Goal: Information Seeking & Learning: Find specific fact

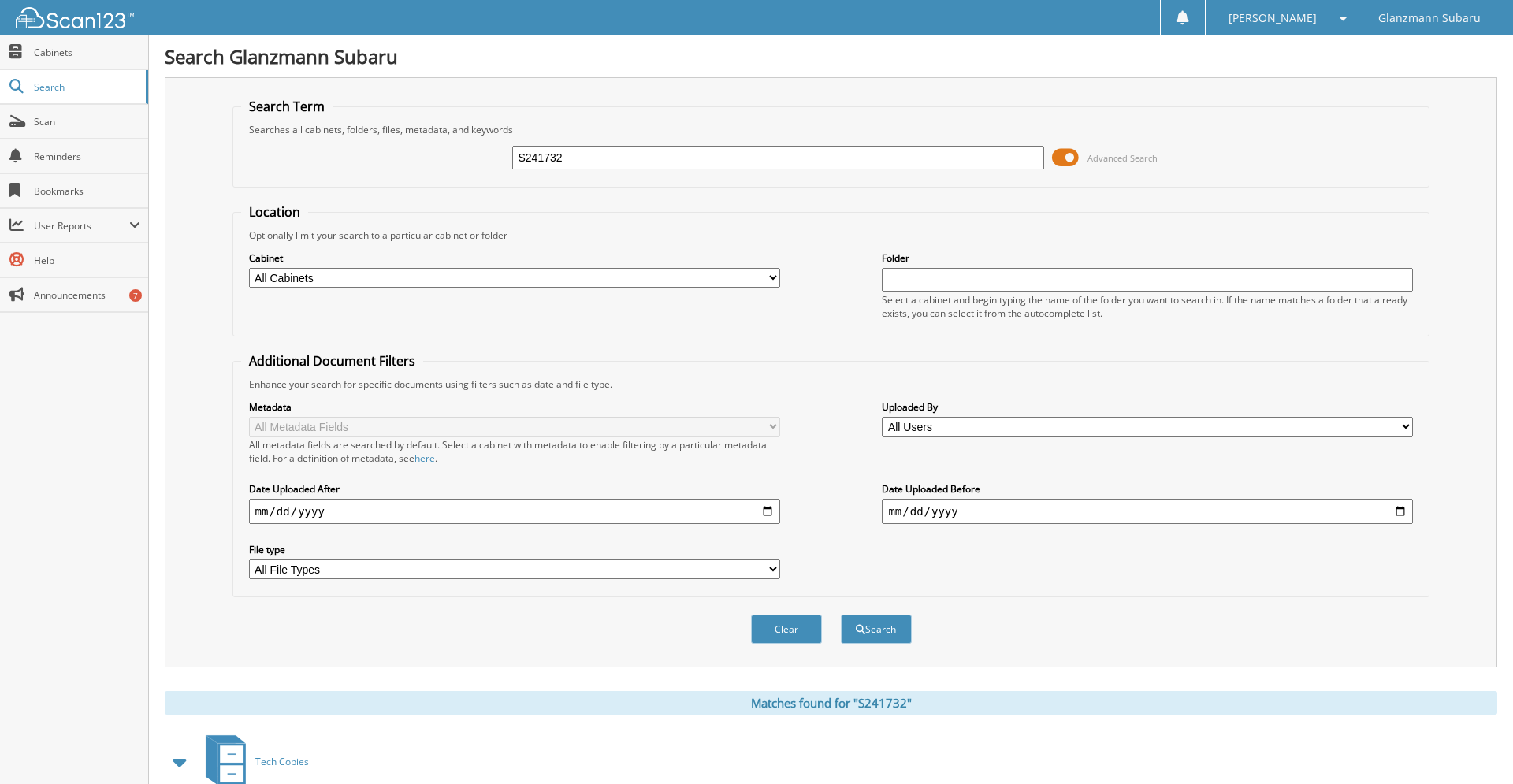
click at [592, 166] on input "S241732" at bounding box center [778, 157] width 532 height 24
click at [592, 165] on input "S241732" at bounding box center [778, 157] width 532 height 24
type input "s221204"
click at [841, 615] on button "Search" at bounding box center [876, 629] width 71 height 29
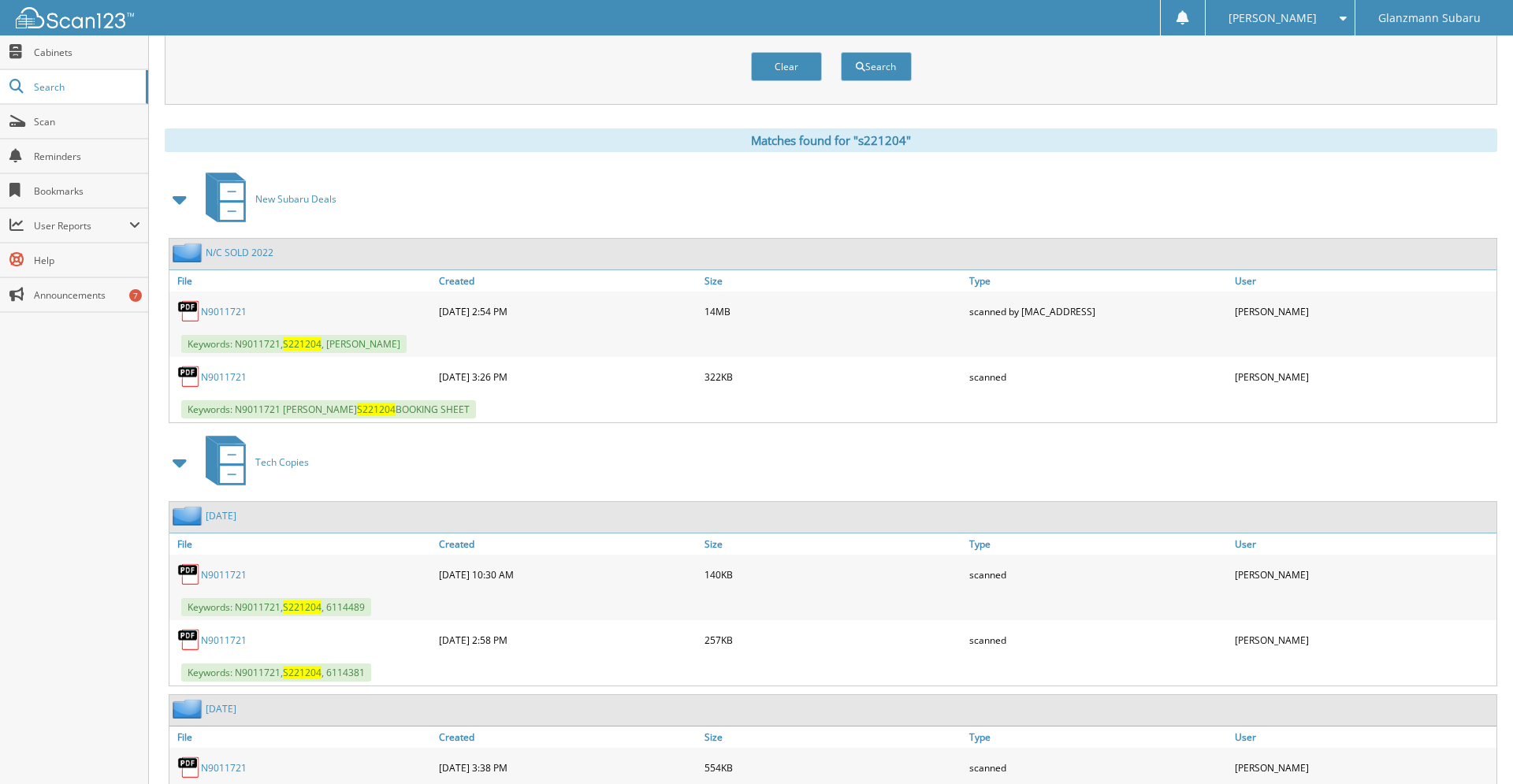
click at [224, 319] on link "N9011721" at bounding box center [224, 311] width 45 height 13
